Goal: Transaction & Acquisition: Purchase product/service

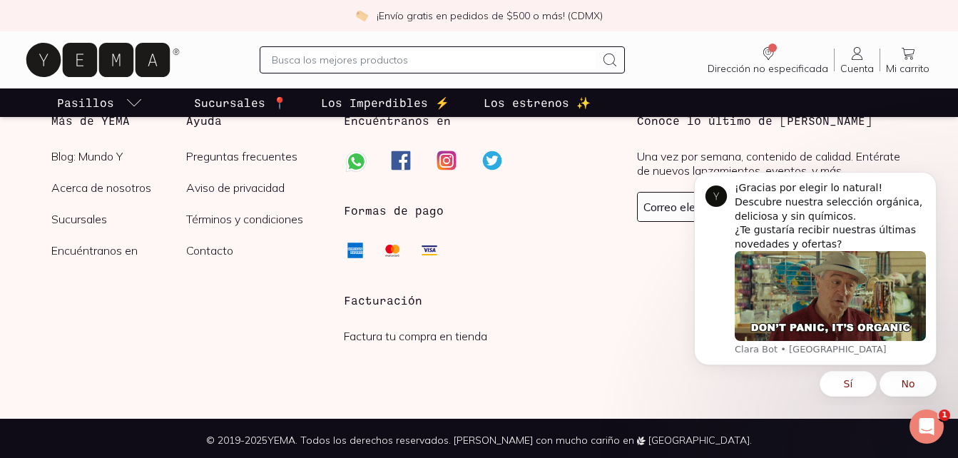
scroll to position [2900, 0]
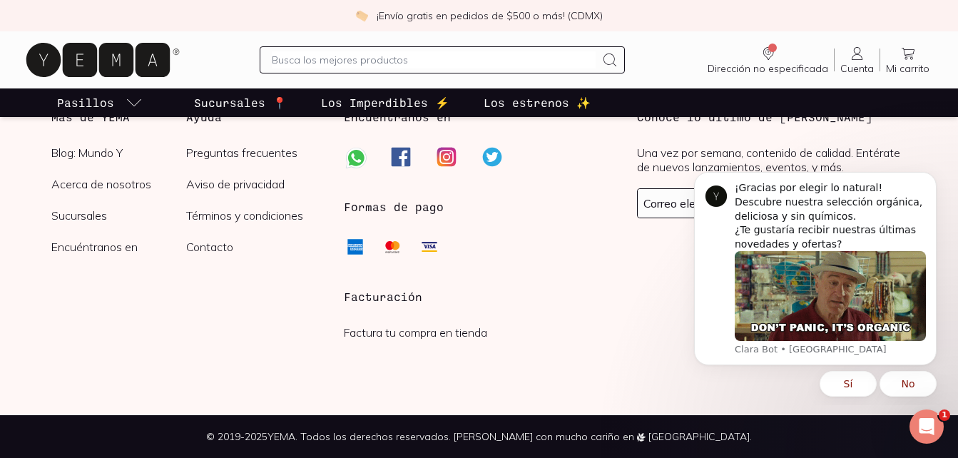
click at [226, 105] on p "Sucursales 📍" at bounding box center [240, 102] width 93 height 17
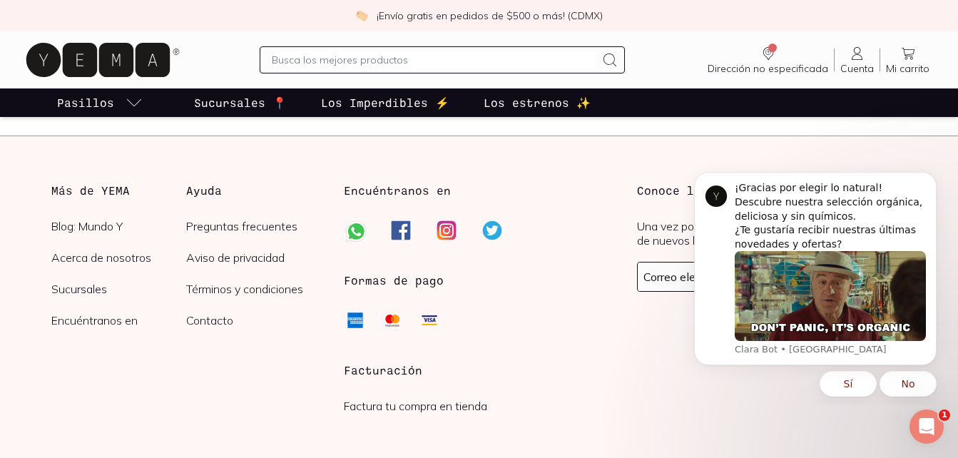
scroll to position [2538, 0]
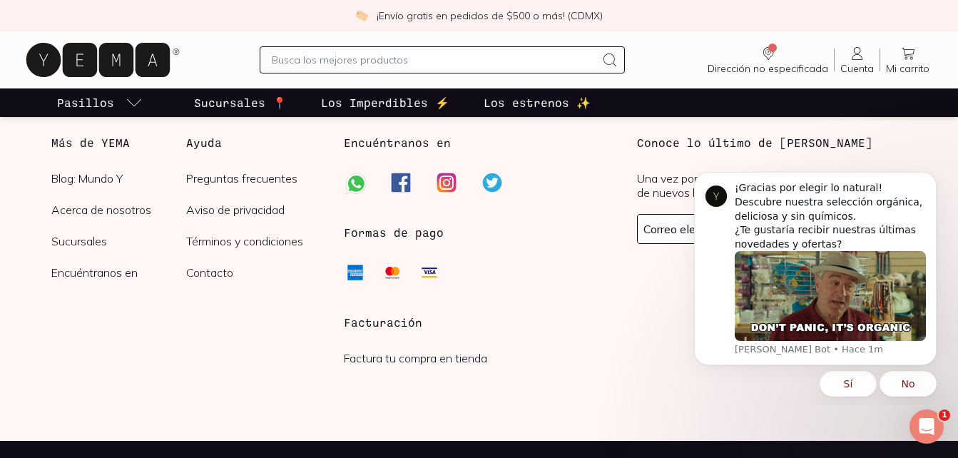
click at [513, 105] on p "Los estrenos ✨" at bounding box center [536, 102] width 107 height 17
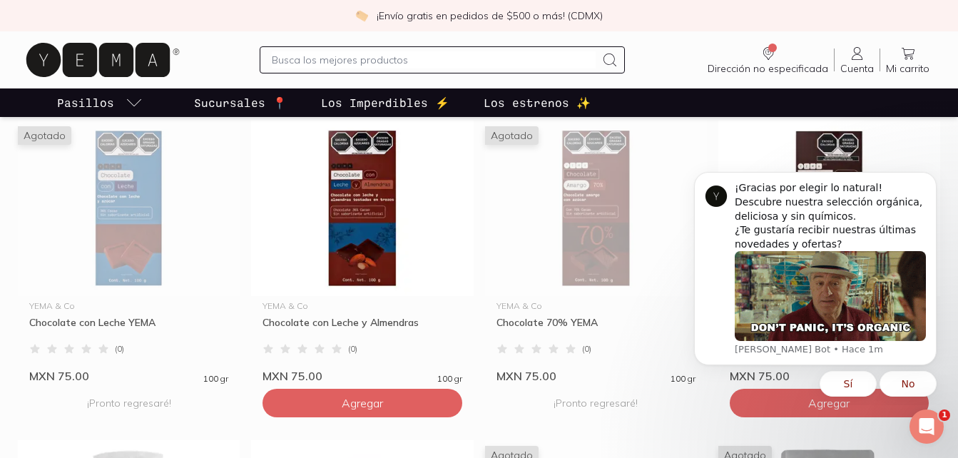
scroll to position [314, 0]
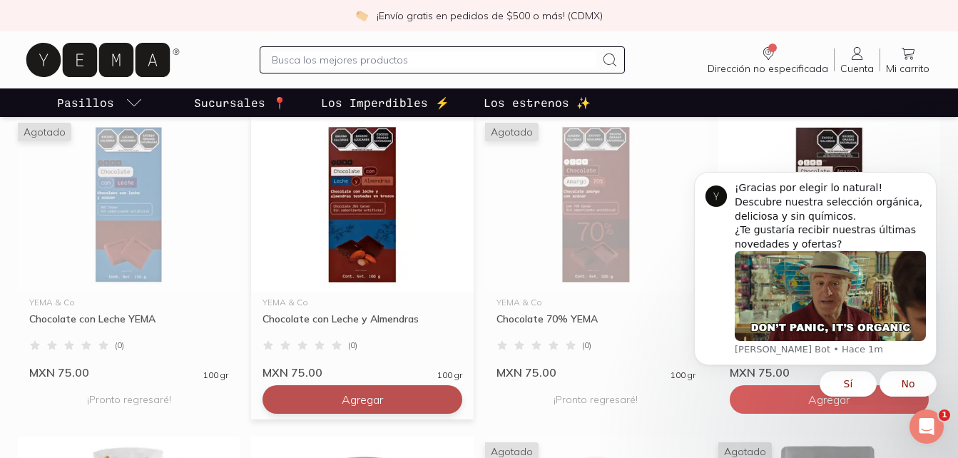
click at [363, 401] on span "Agregar" at bounding box center [362, 399] width 41 height 14
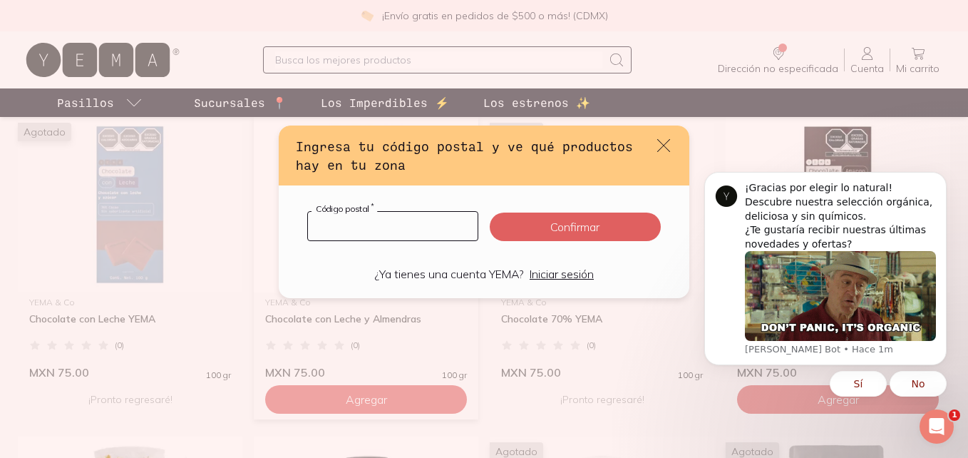
click at [359, 240] on input "default" at bounding box center [393, 226] width 170 height 29
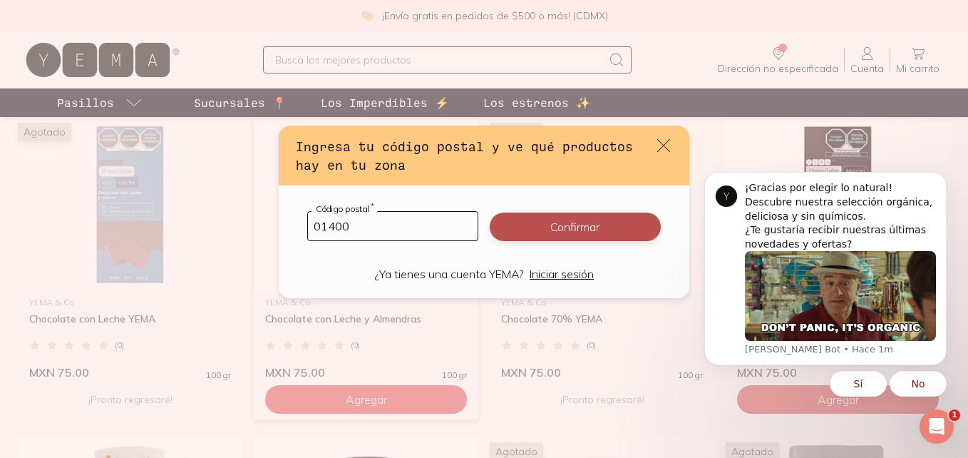
type input "01400"
click at [558, 227] on button "Confirmar" at bounding box center [575, 226] width 171 height 29
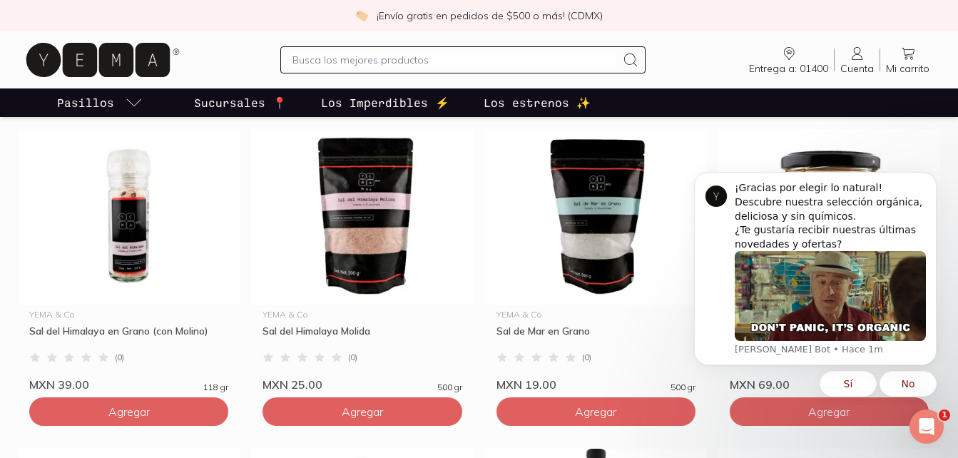
scroll to position [941, 0]
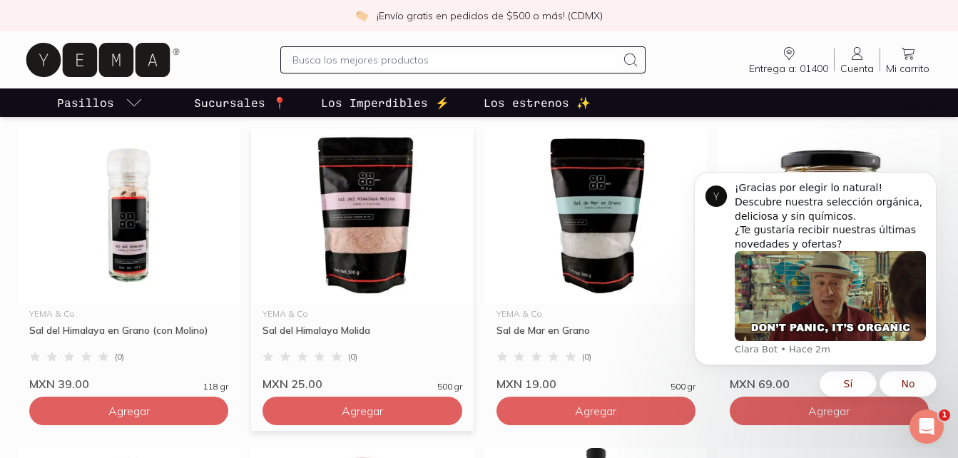
click at [347, 255] on img at bounding box center [362, 215] width 222 height 175
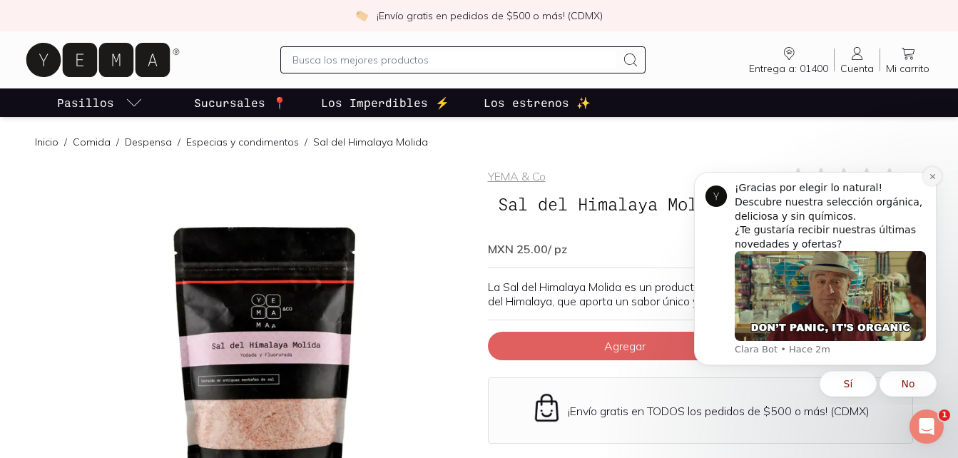
click at [930, 178] on icon "Dismiss notification" at bounding box center [931, 176] width 5 height 5
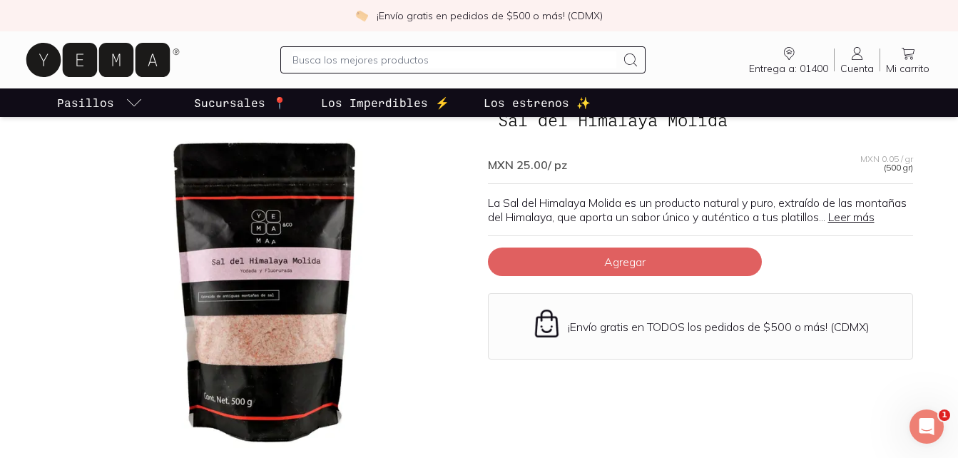
scroll to position [86, 0]
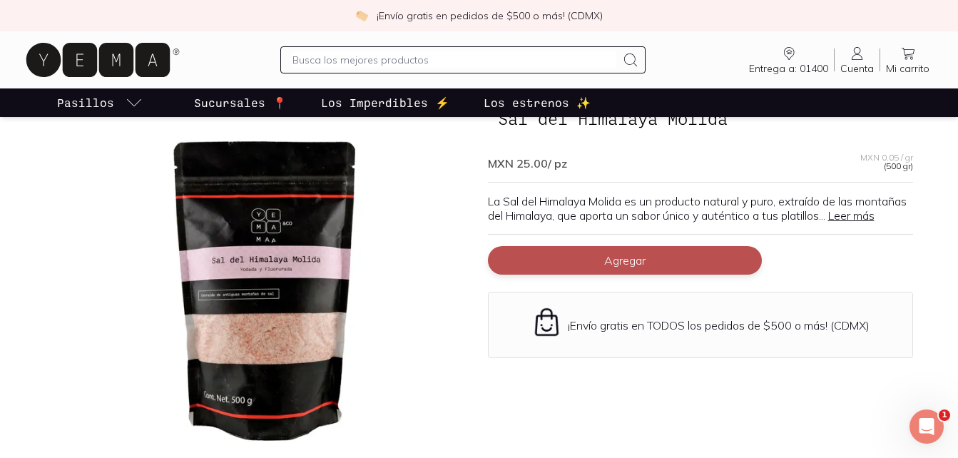
click at [642, 267] on span "Agregar" at bounding box center [624, 260] width 41 height 14
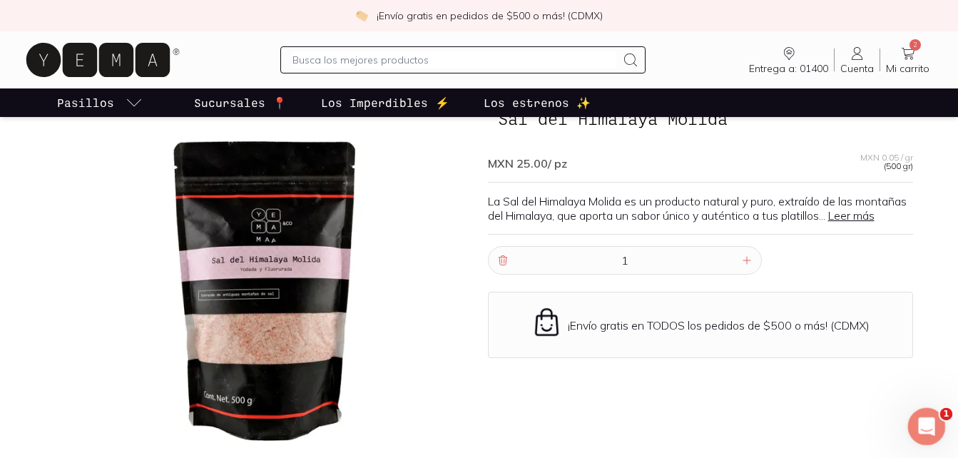
click at [925, 426] on icon "Abrir Intercom Messenger" at bounding box center [924, 424] width 10 height 11
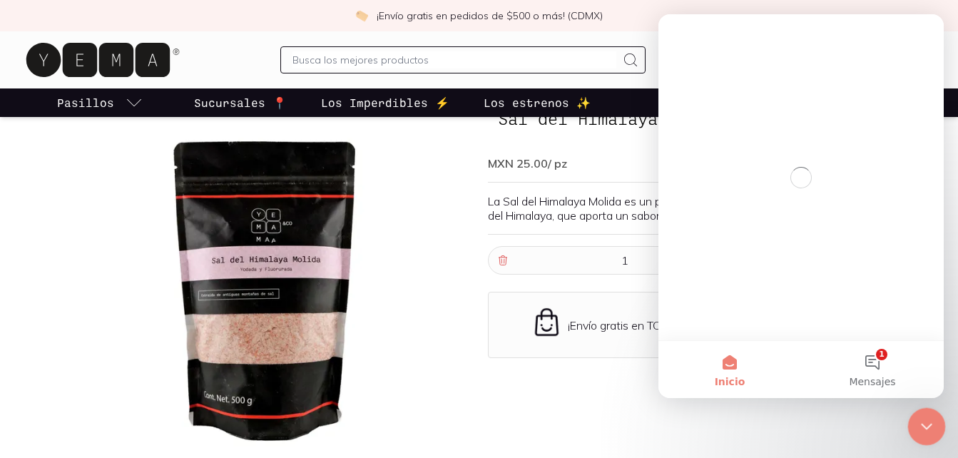
scroll to position [0, 0]
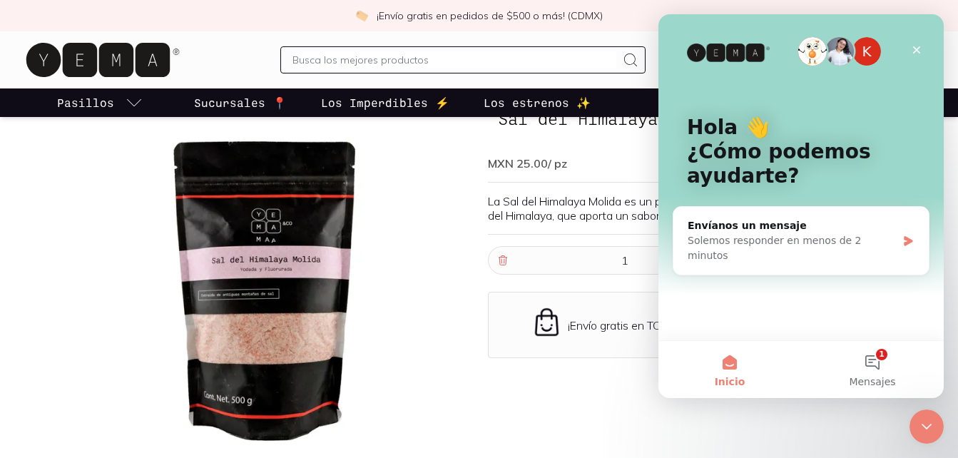
click at [575, 406] on div "YEMA & Co ( 0 ) Sal del Himalaya Molida MXN 25.00 / pz MXN 0.05 / gr (500 gr) L…" at bounding box center [700, 330] width 425 height 499
click at [575, 409] on div "YEMA & Co ( 0 ) Sal del Himalaya Molida MXN 25.00 / pz MXN 0.05 / gr (500 gr) L…" at bounding box center [700, 330] width 425 height 499
click at [910, 42] on div "Cerrar" at bounding box center [916, 50] width 26 height 26
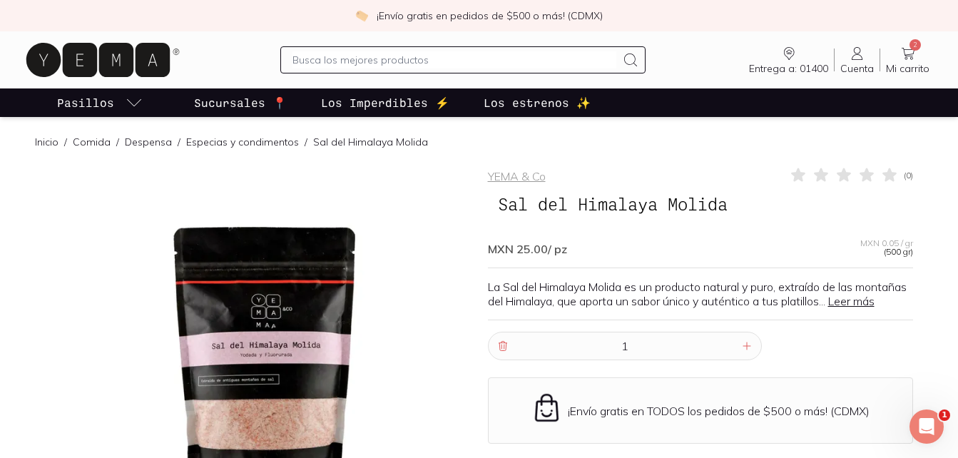
click at [83, 145] on link "Comida" at bounding box center [92, 141] width 38 height 13
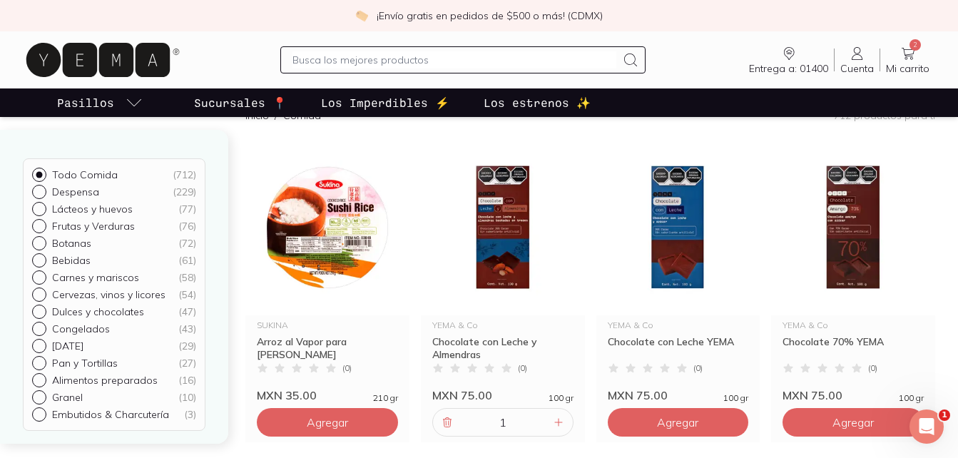
scroll to position [171, 0]
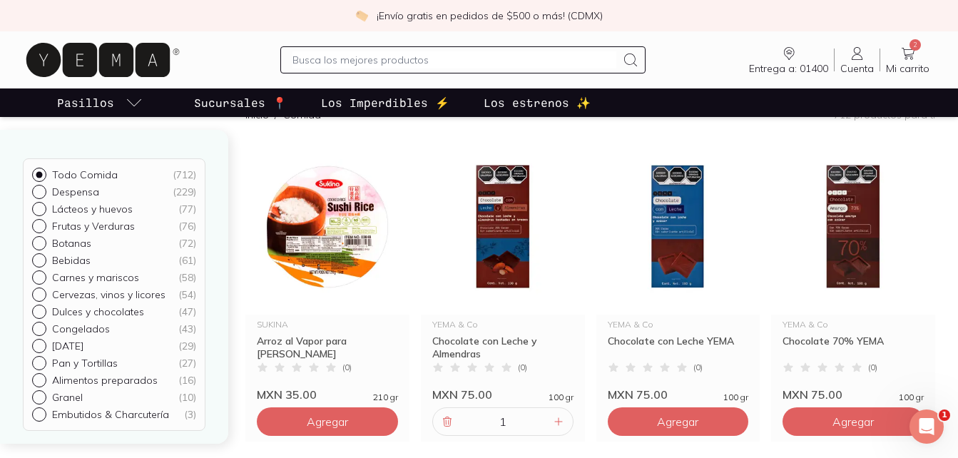
click at [83, 145] on div "Todo Comida ( 712 ) Despensa ( 229 ) Lácteos y huevos ( 77 ) Frutas y Verduras …" at bounding box center [114, 287] width 228 height 314
click at [74, 191] on p "Despensa" at bounding box center [75, 191] width 47 height 13
click at [43, 191] on input "Despensa ( 229 )" at bounding box center [37, 190] width 11 height 11
radio input "true"
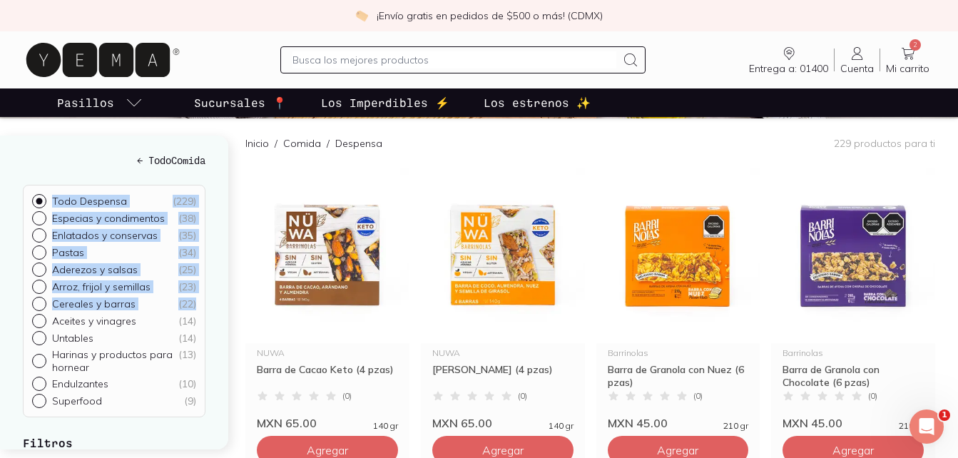
drag, startPoint x: 202, startPoint y: 173, endPoint x: 203, endPoint y: 161, distance: 12.2
click at [203, 161] on div "← Todo Comida Todo Despensa ( 229 ) Especias y condimentos ( 38 ) Enlatados y c…" at bounding box center [114, 292] width 228 height 314
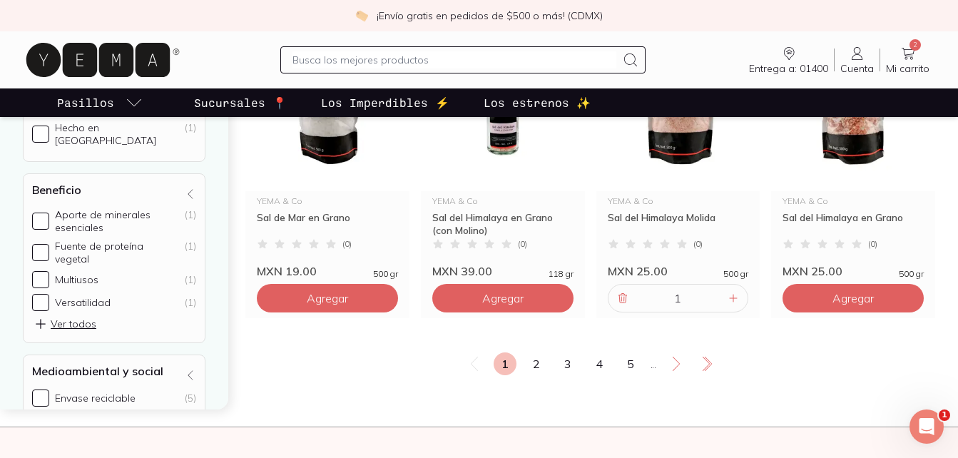
scroll to position [1892, 0]
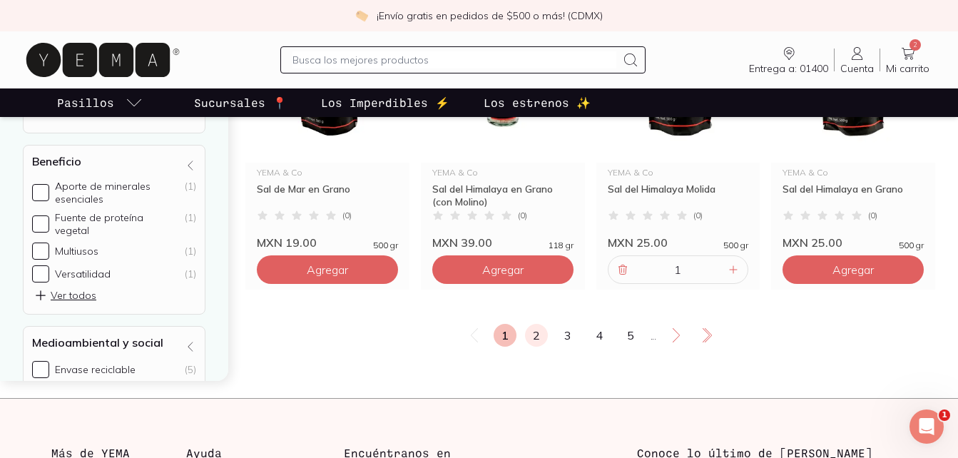
click at [528, 347] on link "2" at bounding box center [536, 335] width 23 height 23
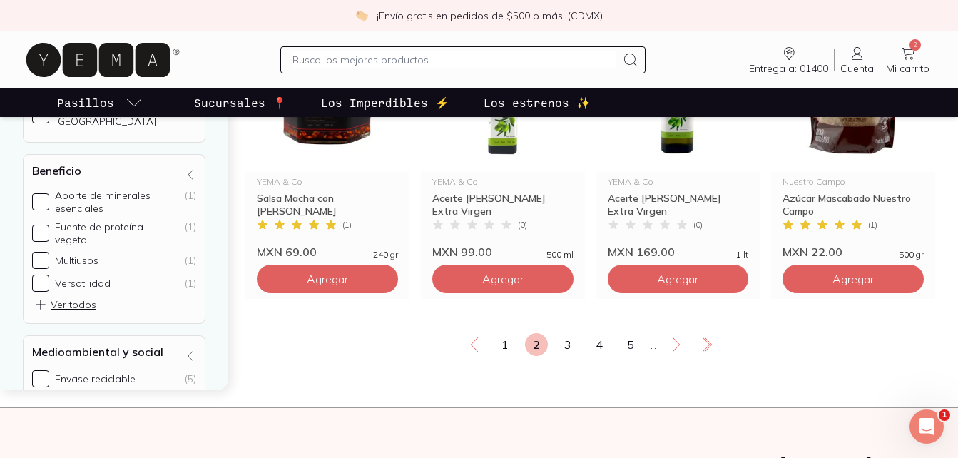
scroll to position [1911, 0]
